Goal: Information Seeking & Learning: Learn about a topic

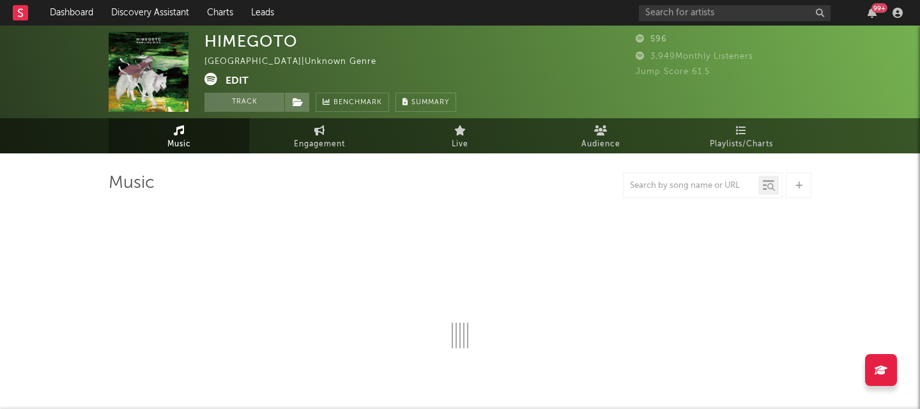
select select "6m"
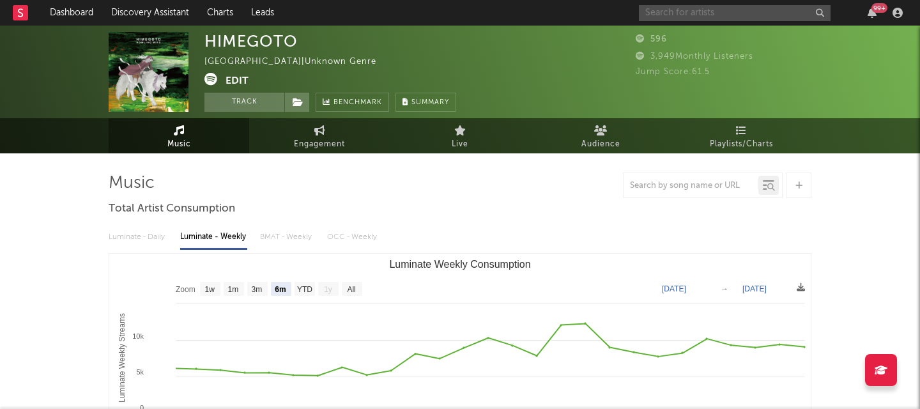
click at [667, 11] on input "text" at bounding box center [735, 13] width 192 height 16
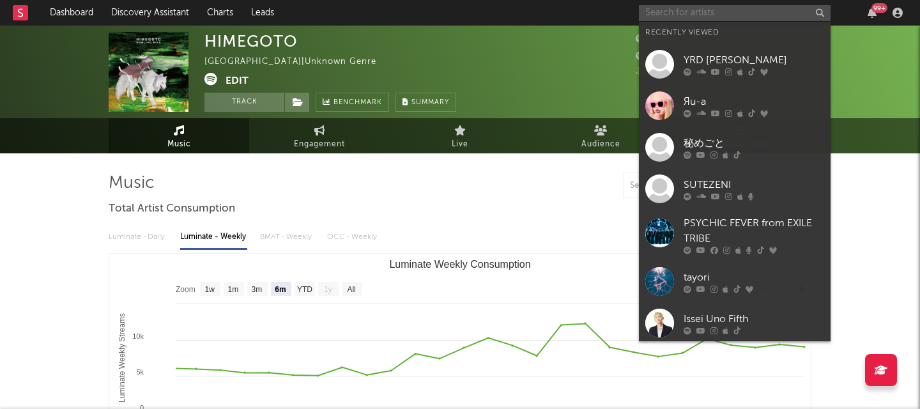
paste input "[URL][DOMAIN_NAME]"
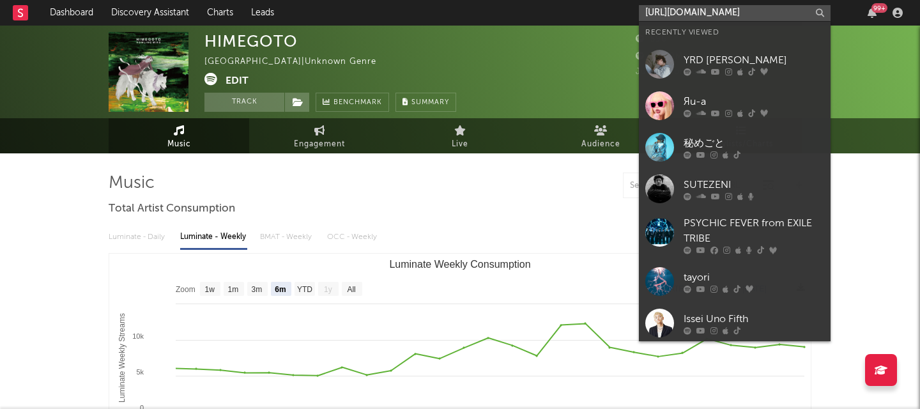
scroll to position [0, 202]
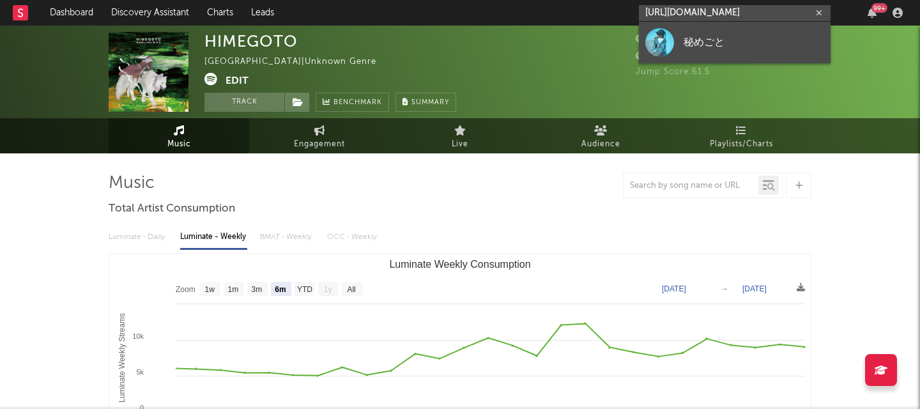
type input "[URL][DOMAIN_NAME]"
click at [696, 40] on div "秘めごと" at bounding box center [753, 41] width 141 height 15
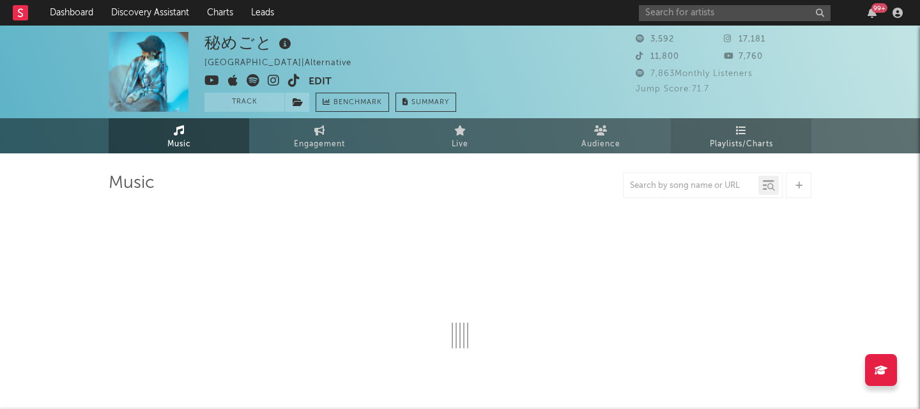
select select "1w"
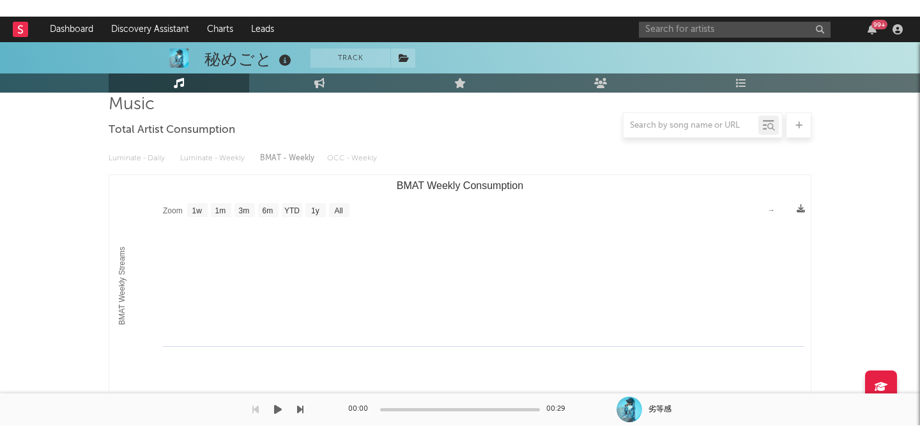
scroll to position [80, 0]
